Goal: Entertainment & Leisure: Consume media (video, audio)

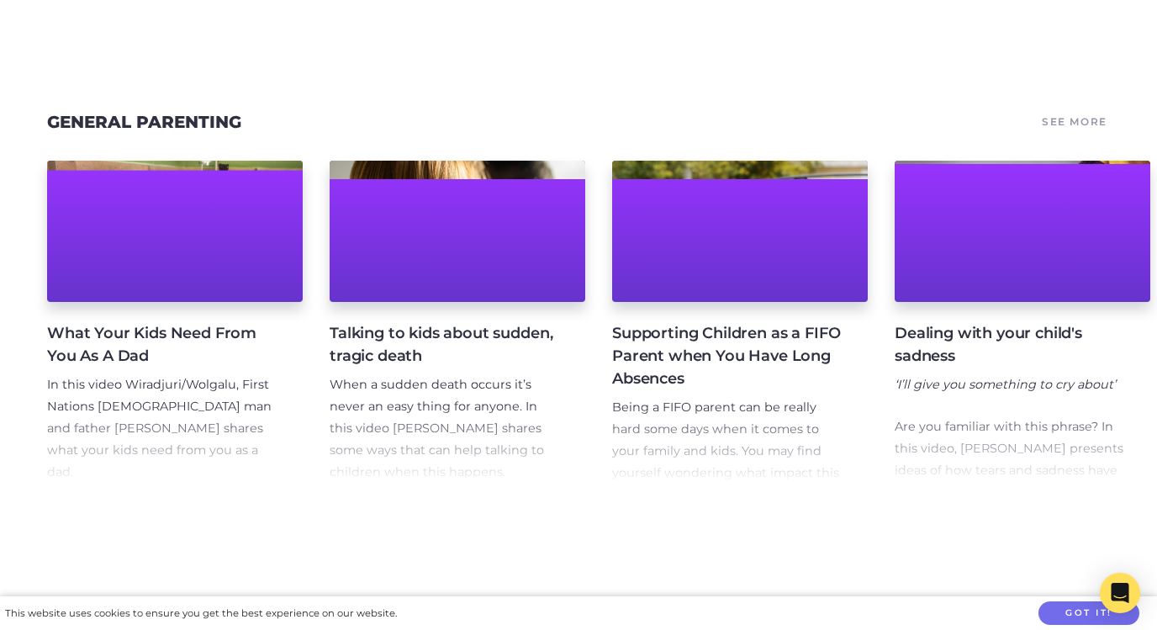
scroll to position [2332, 0]
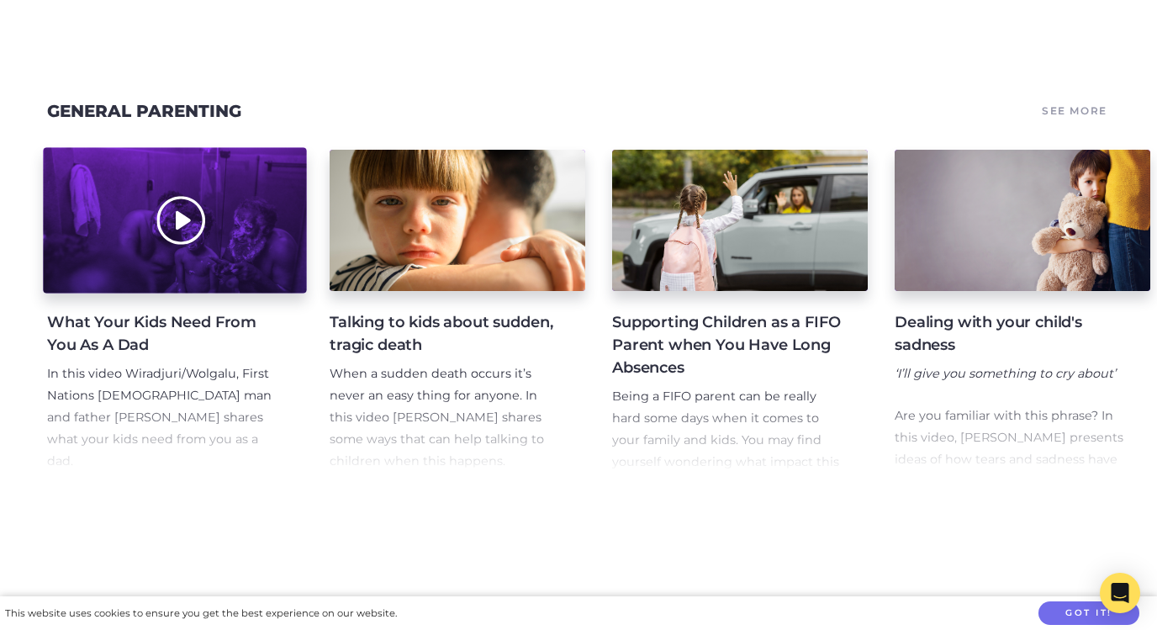
click at [156, 179] on div at bounding box center [174, 220] width 263 height 146
